Goal: Task Accomplishment & Management: Complete application form

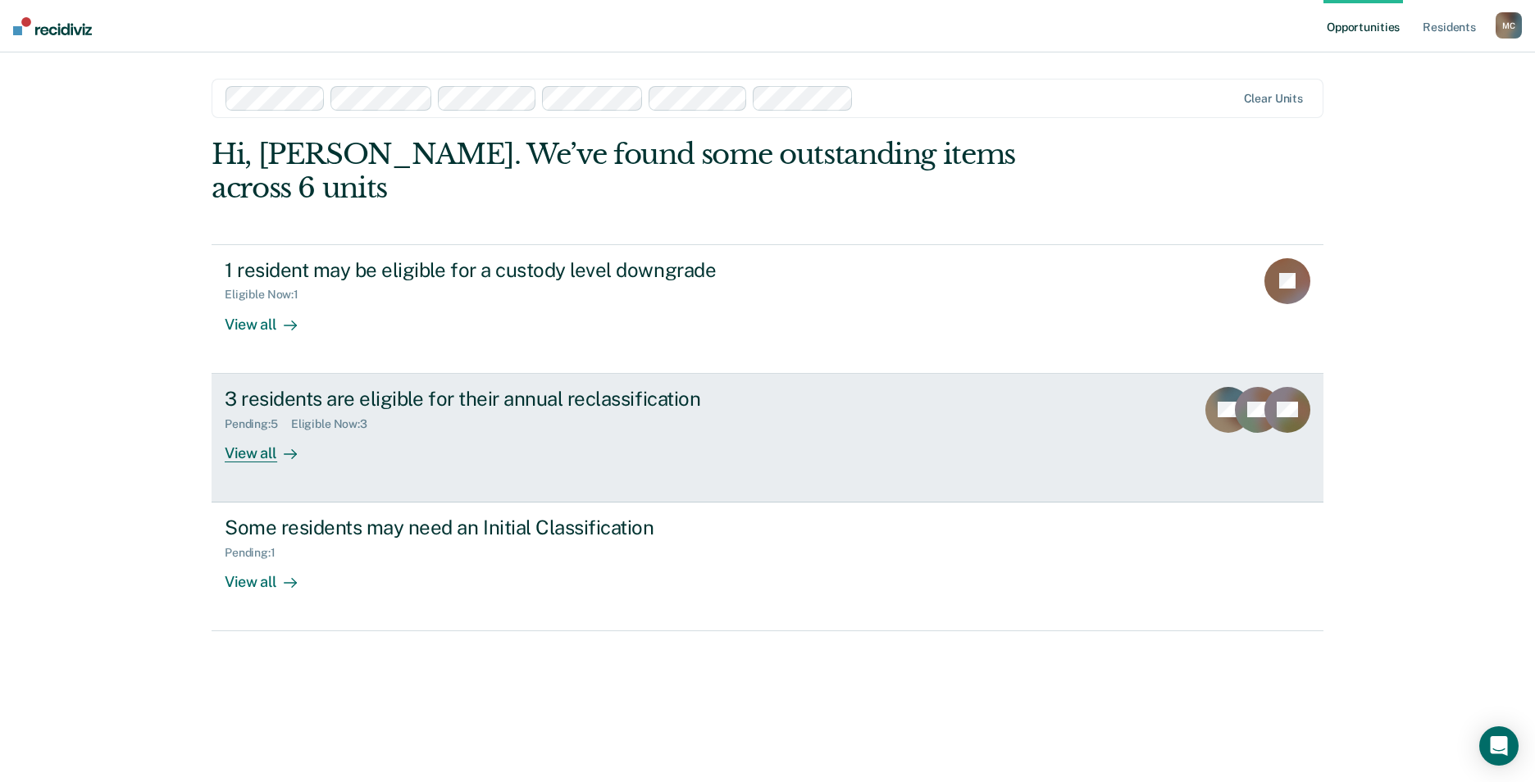
click at [257, 430] on div "View all" at bounding box center [271, 446] width 92 height 32
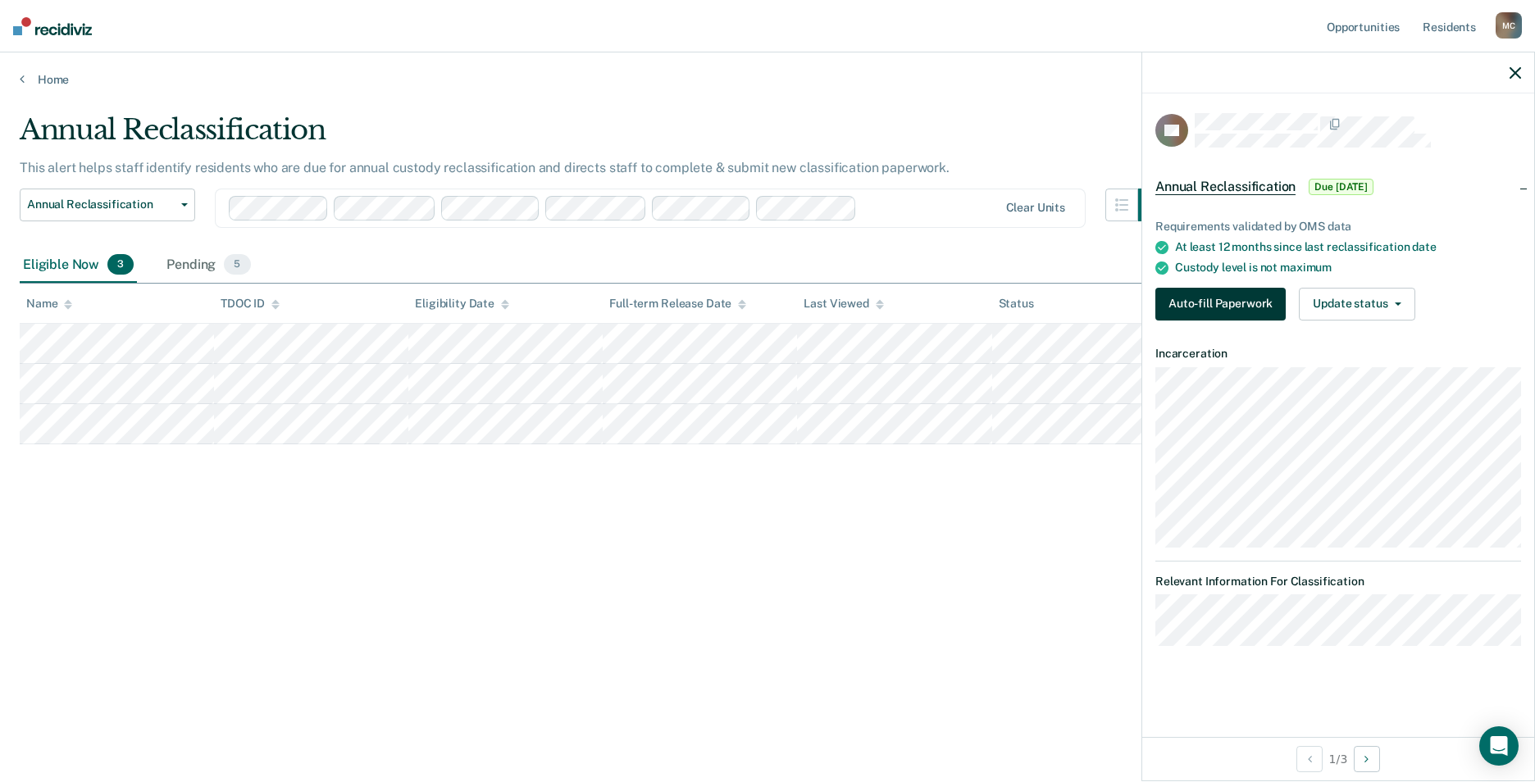
click at [1187, 311] on button "Auto-fill Paperwork" at bounding box center [1220, 304] width 130 height 33
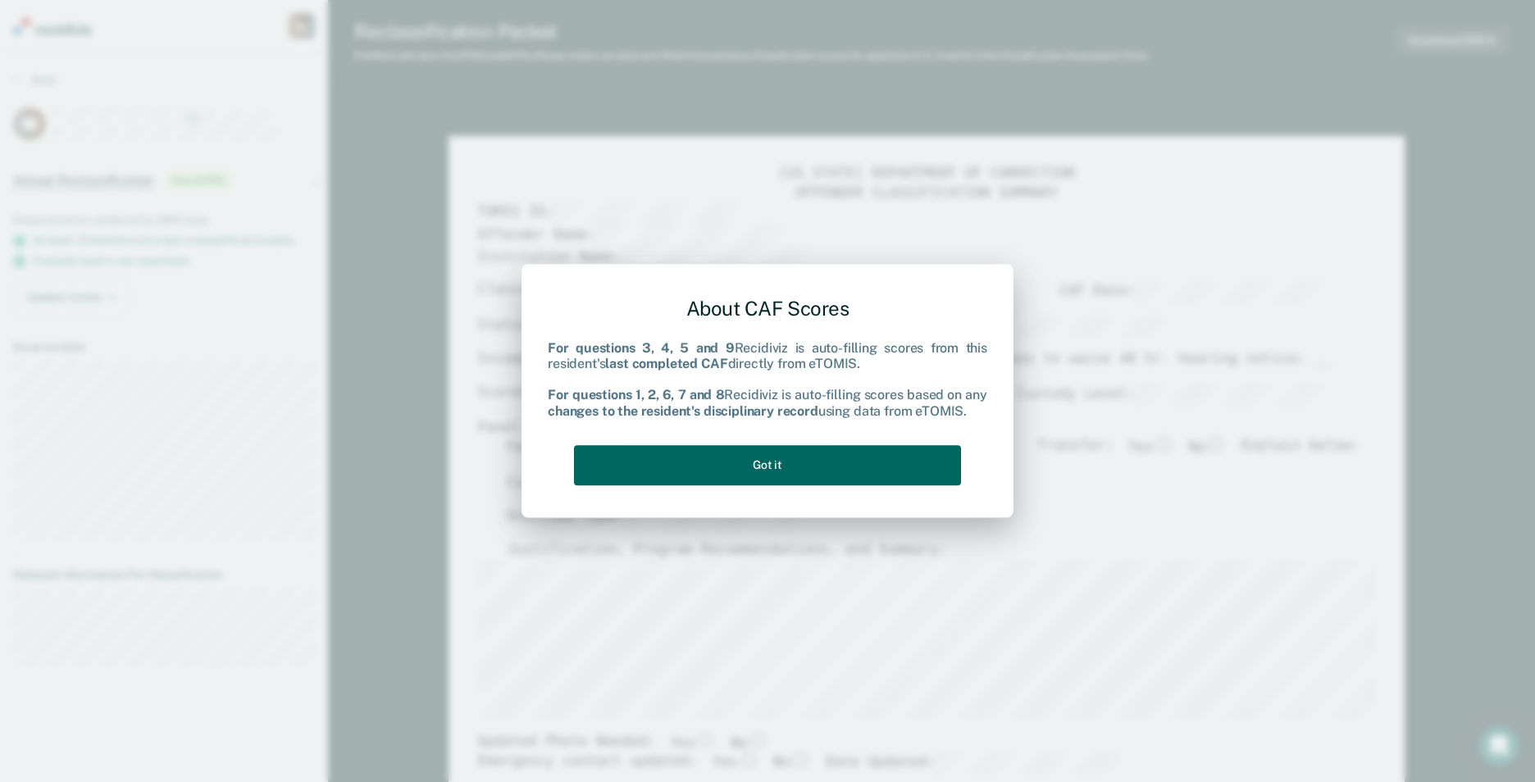
click at [764, 460] on button "Got it" at bounding box center [767, 465] width 387 height 40
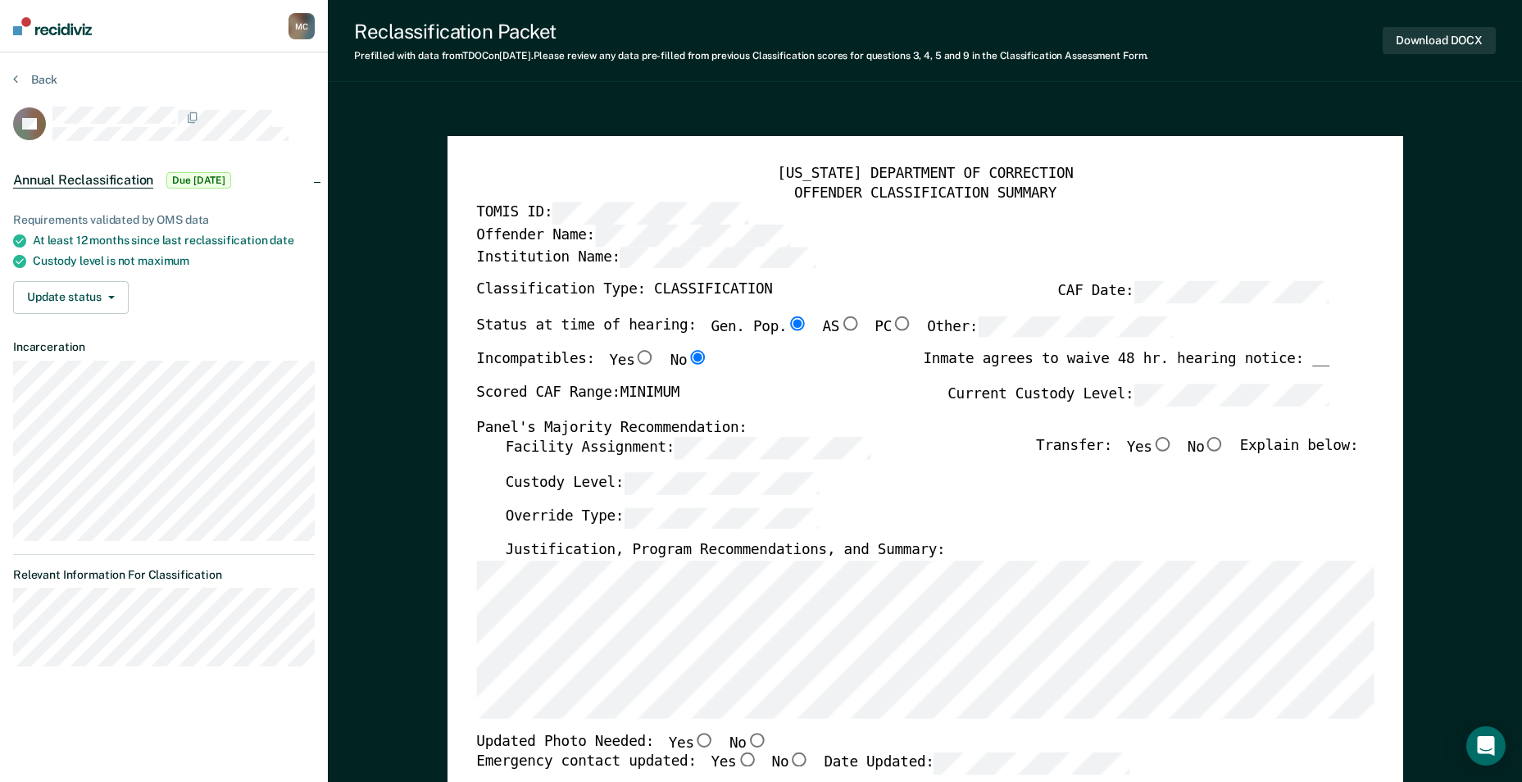
click at [1225, 439] on input "No" at bounding box center [1214, 445] width 21 height 15
type textarea "x"
radio input "true"
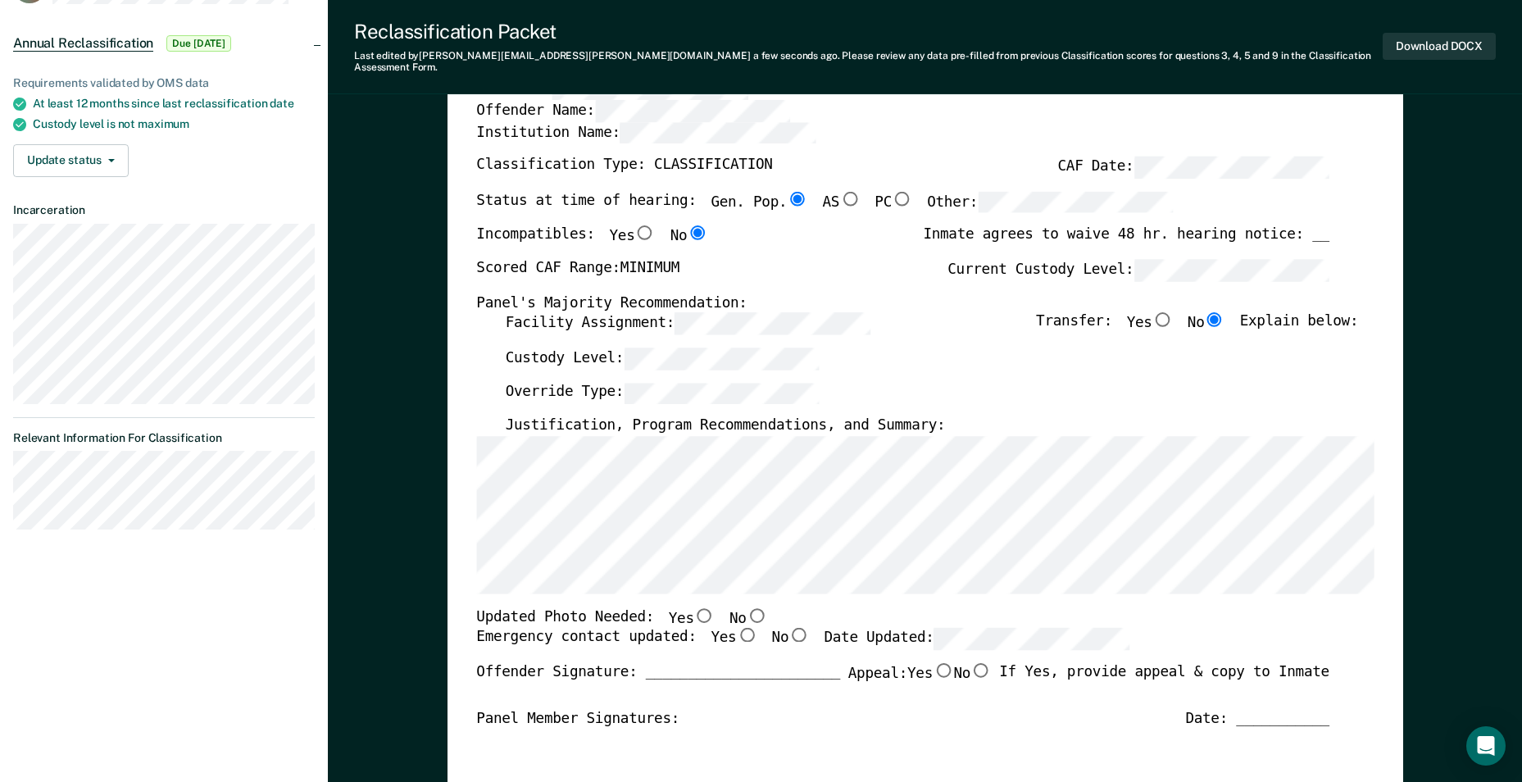
scroll to position [328, 0]
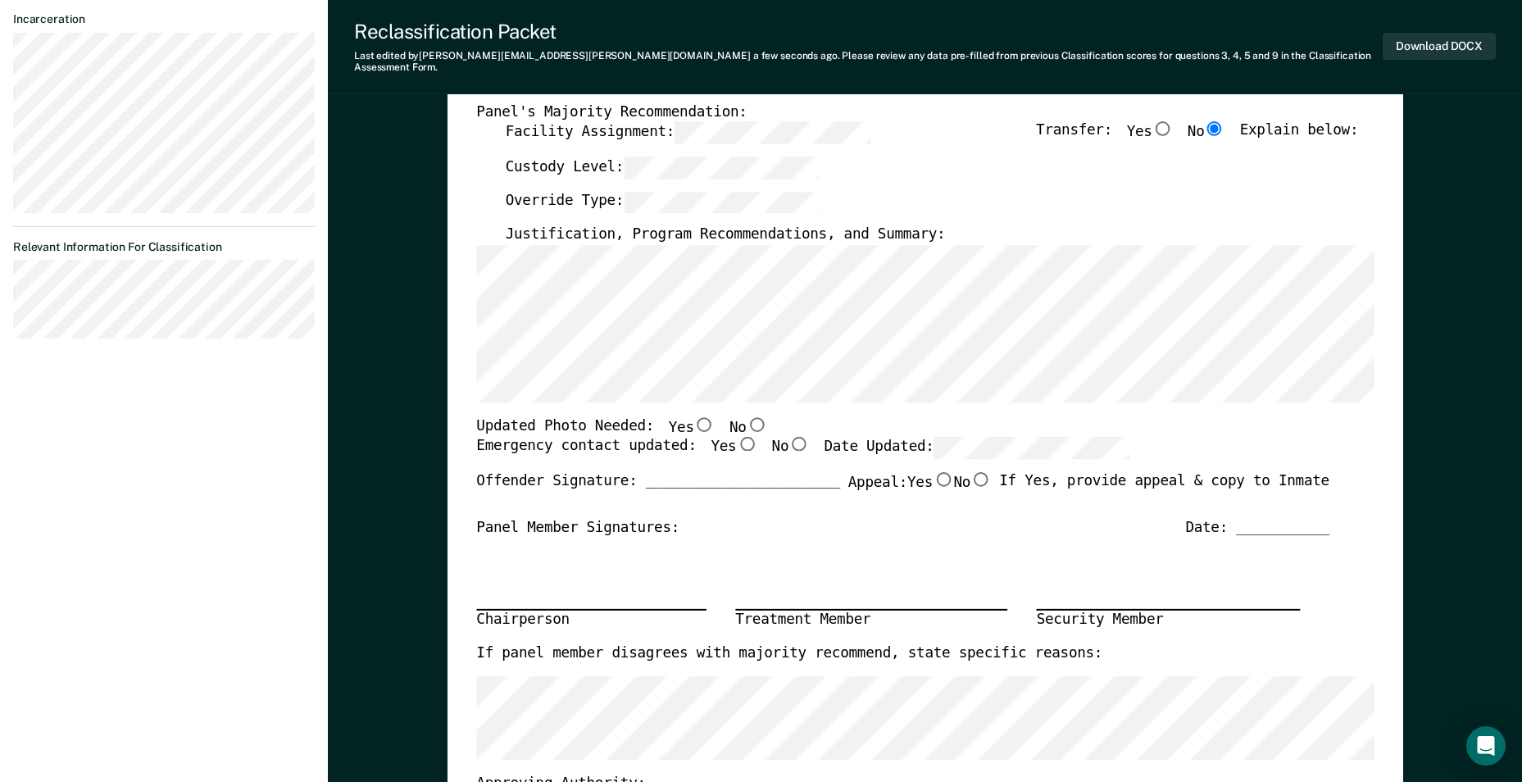
click at [746, 416] on input "No" at bounding box center [756, 423] width 21 height 15
type textarea "x"
radio input "true"
click at [736, 437] on input "Yes" at bounding box center [746, 444] width 21 height 15
type textarea "x"
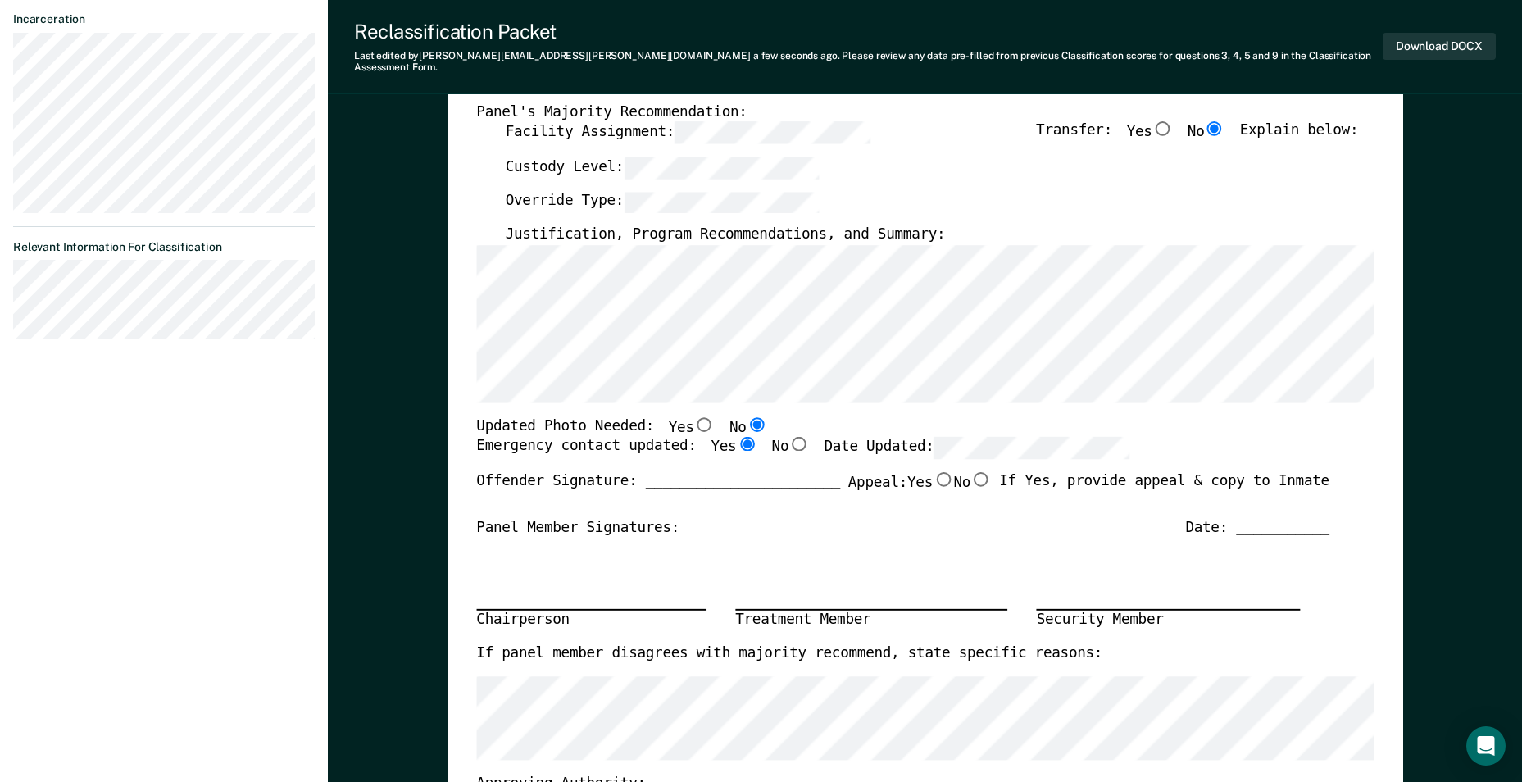
radio input "true"
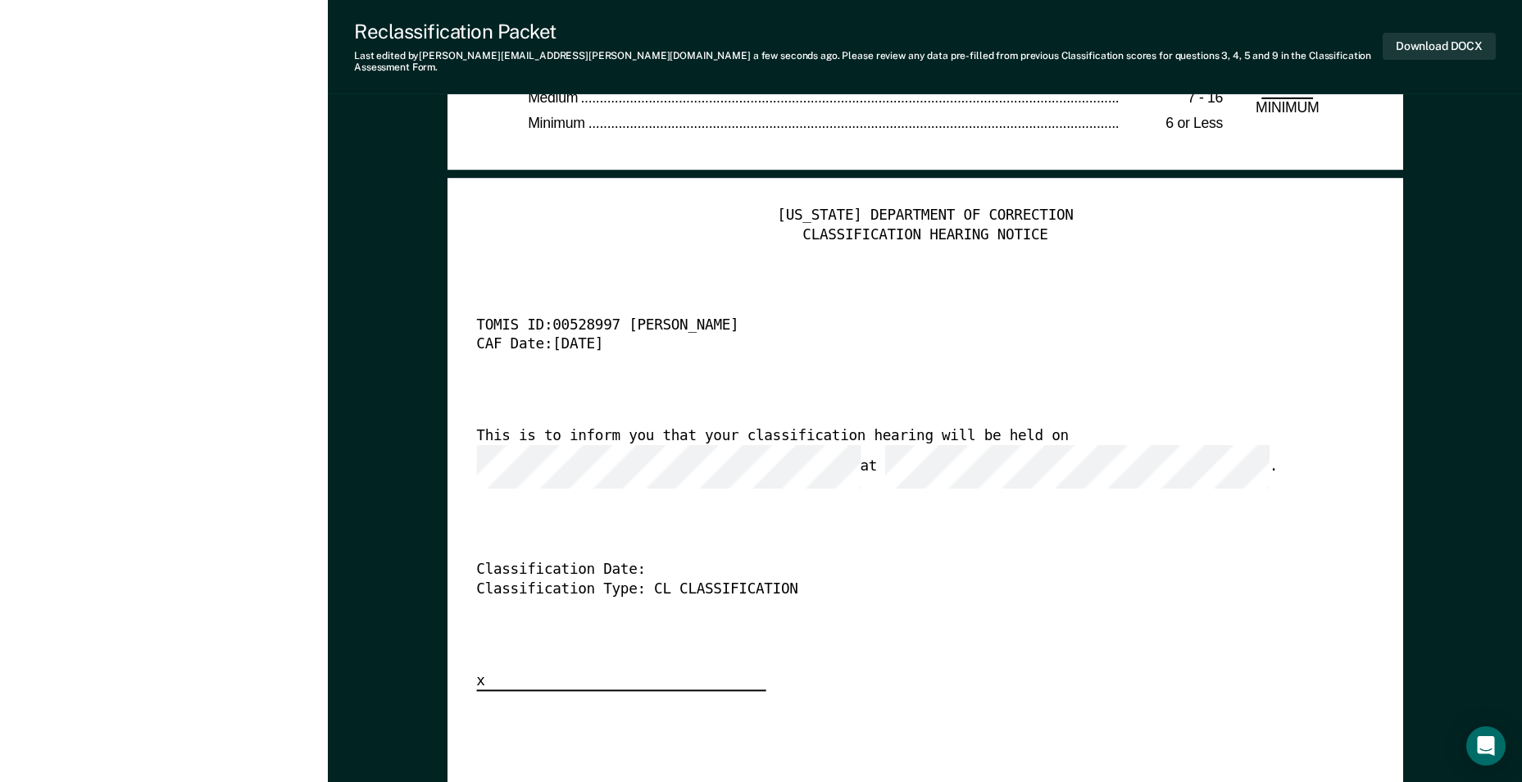
scroll to position [0, 0]
click at [669, 631] on div "TENNESSEE DEPARTMENT OF CORRECTION CLASSIFICATION HEARING NOTICE TOMIS ID: 0052…" at bounding box center [925, 449] width 898 height 484
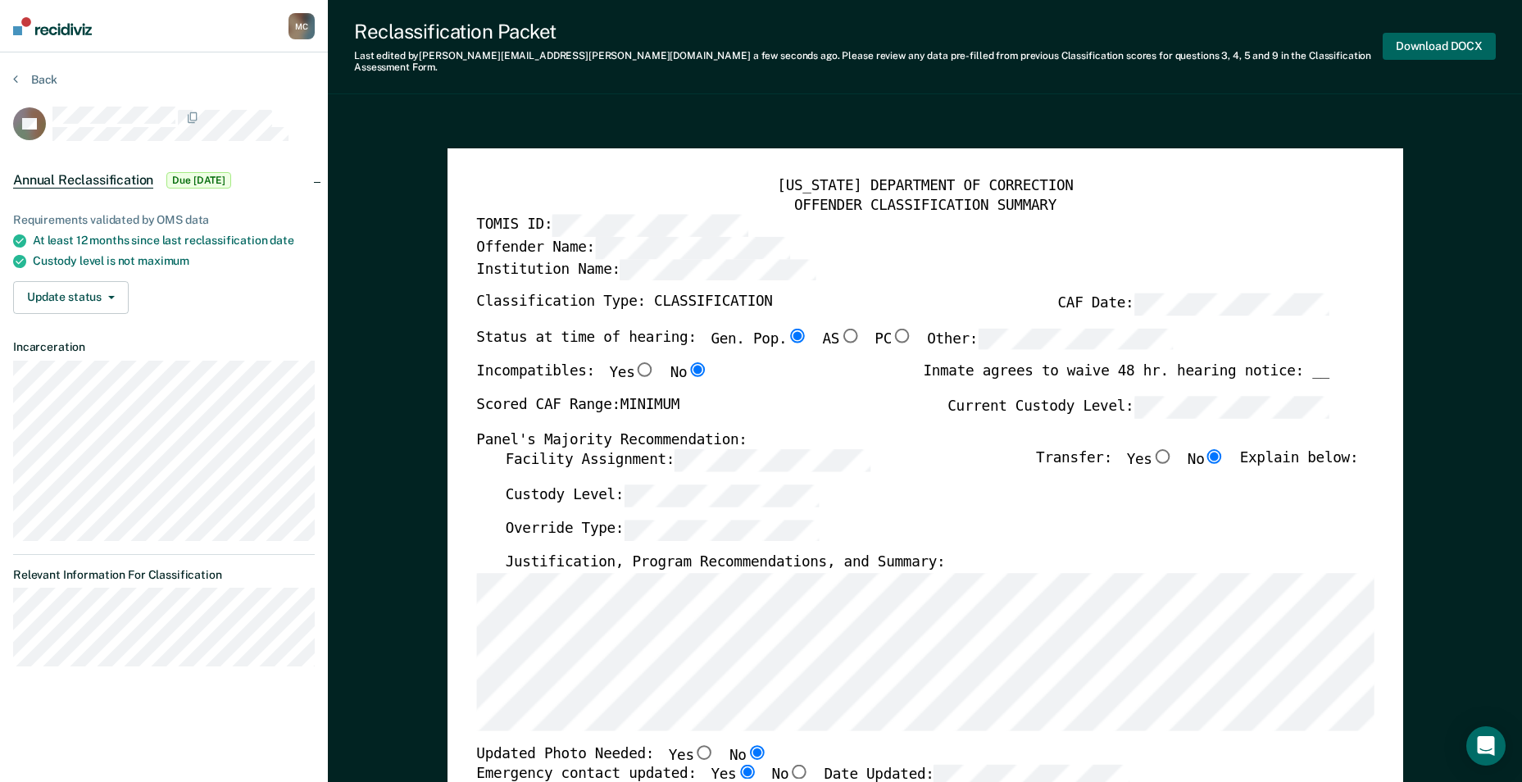
click at [1435, 36] on button "Download DOCX" at bounding box center [1439, 46] width 113 height 27
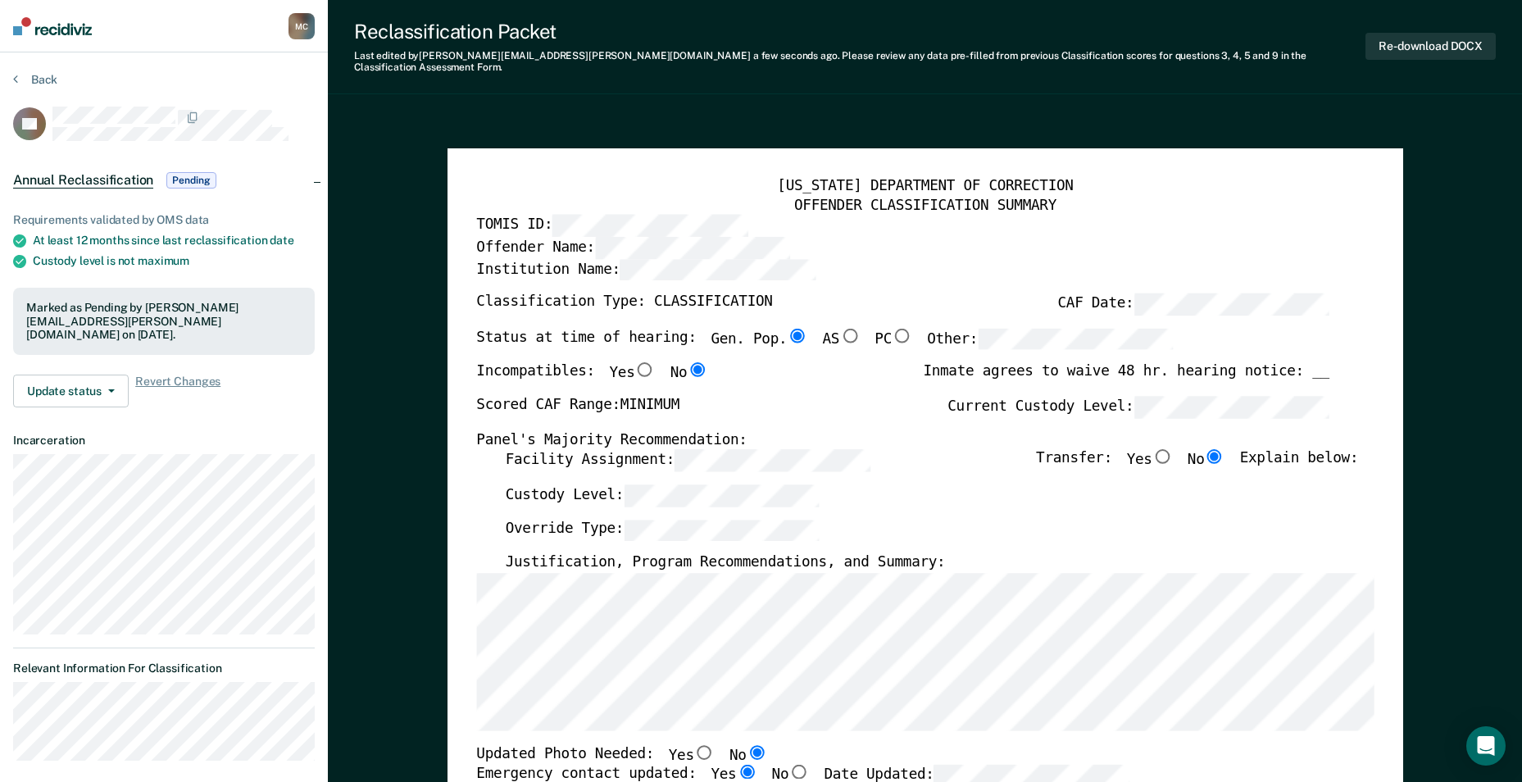
type textarea "x"
